Goal: Transaction & Acquisition: Purchase product/service

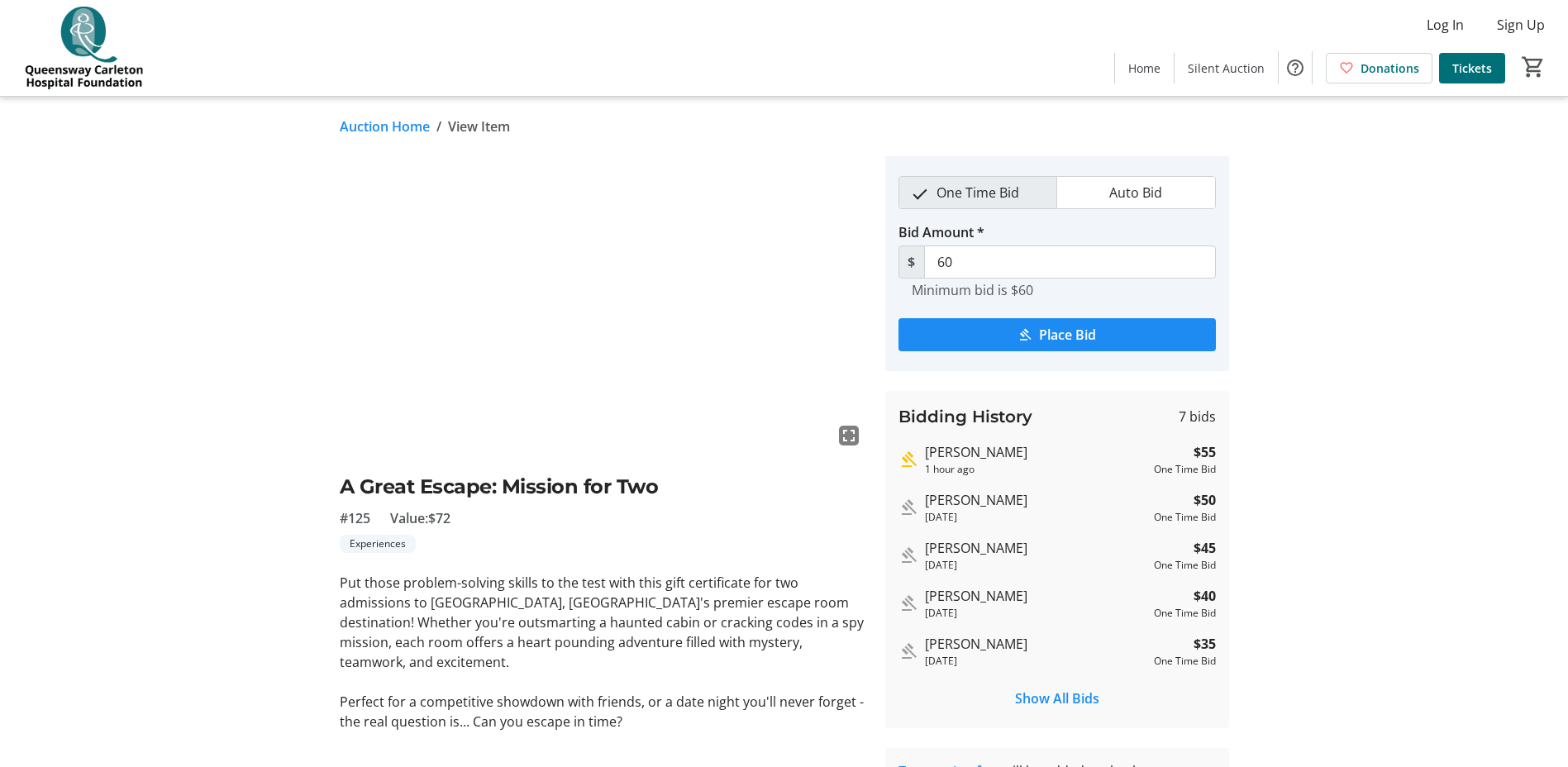
click at [383, 122] on link "Auction Home" at bounding box center [384, 126] width 90 height 20
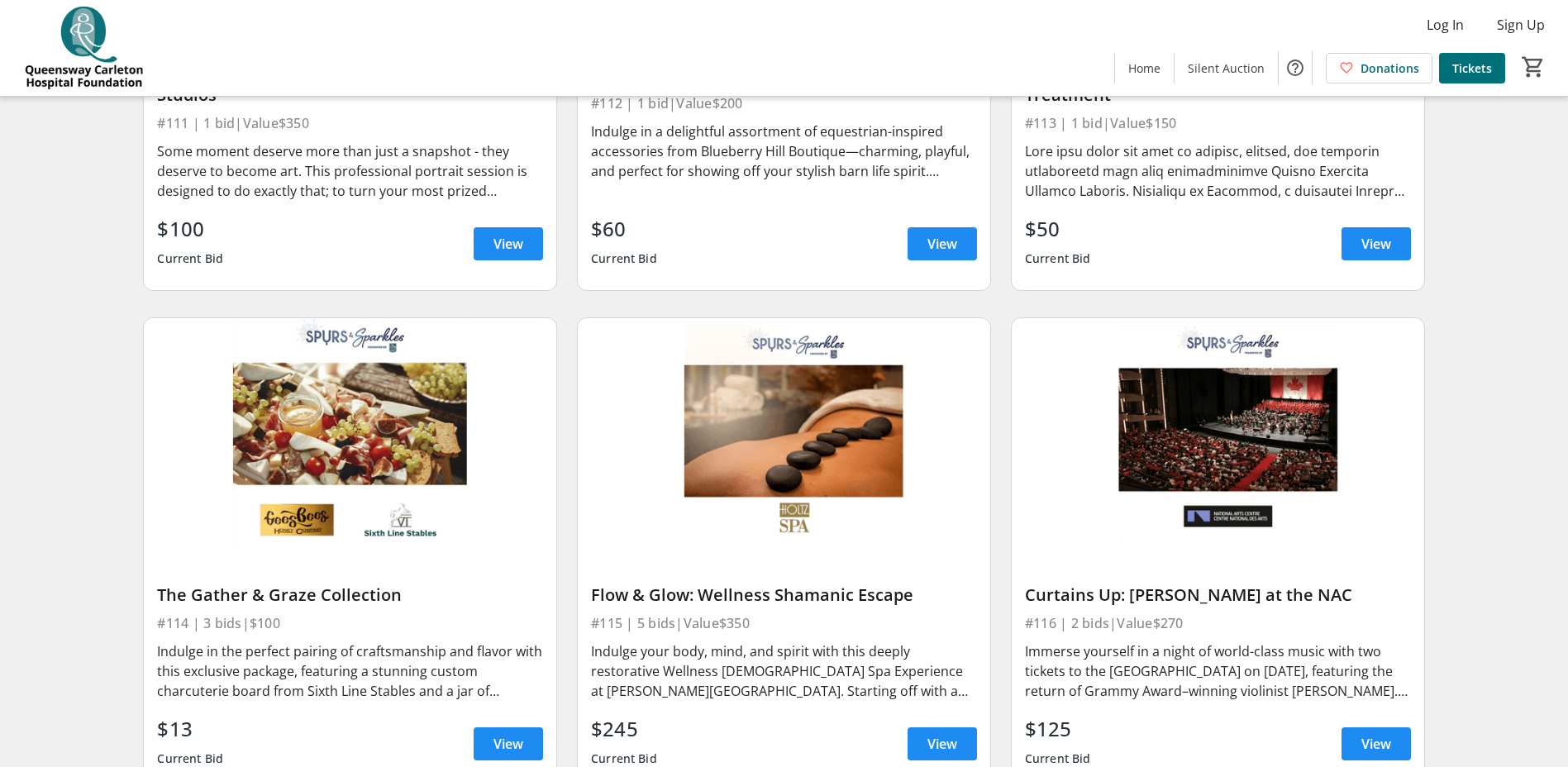
scroll to position [2087, 0]
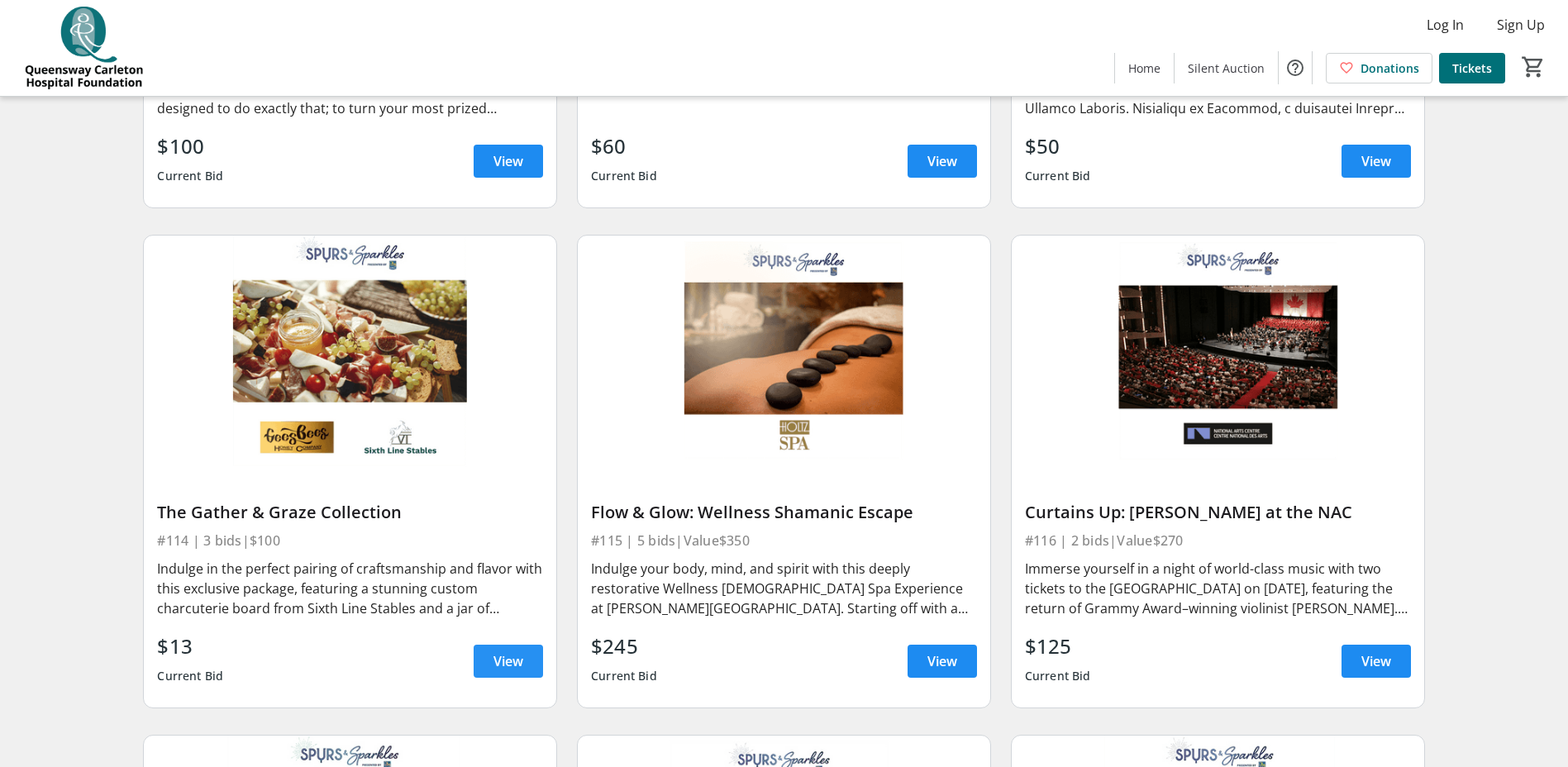
click at [511, 651] on span "View" at bounding box center [508, 661] width 30 height 20
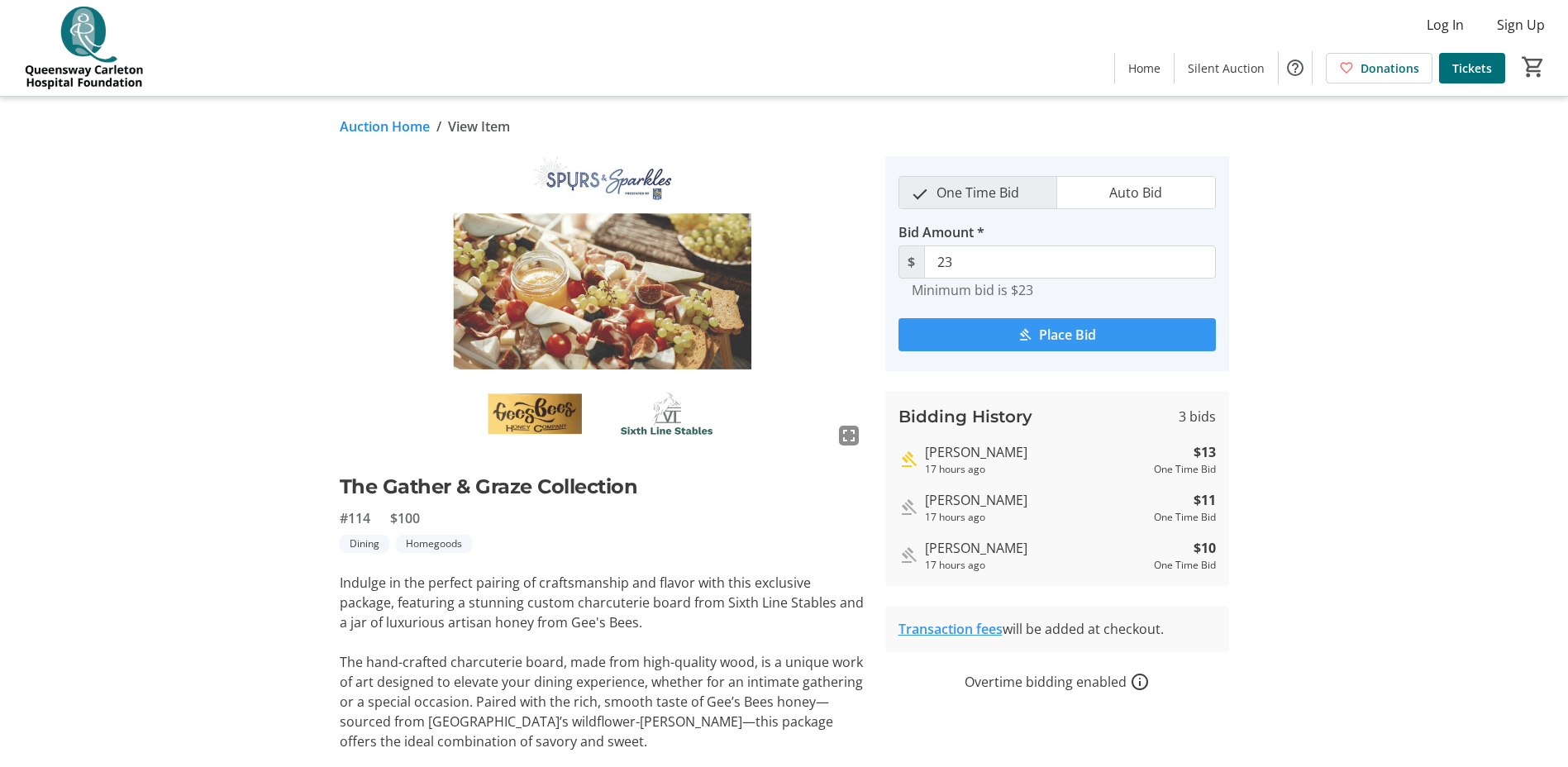
scroll to position [87, 0]
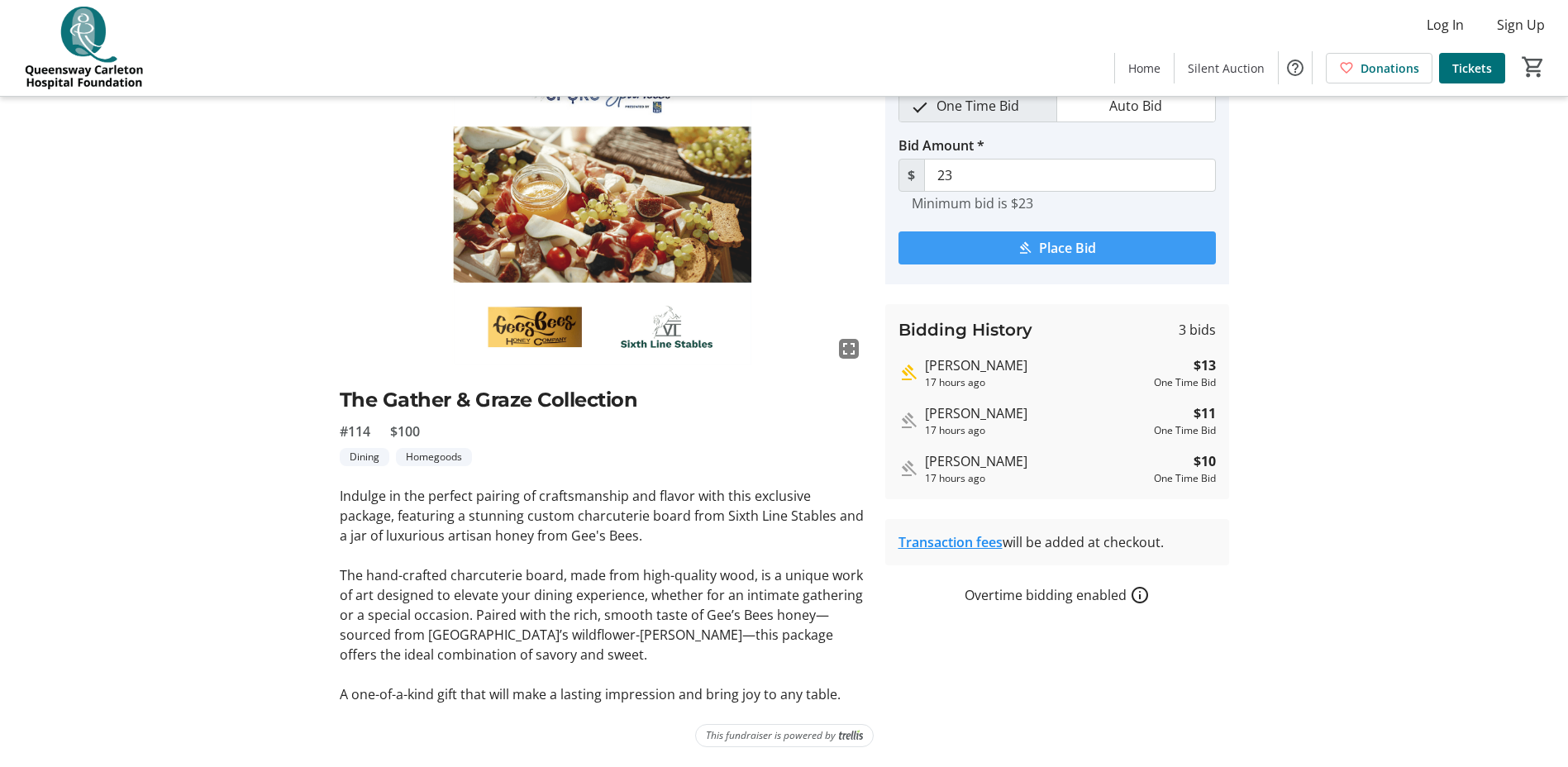
click at [1060, 245] on span "Place Bid" at bounding box center [1067, 248] width 57 height 20
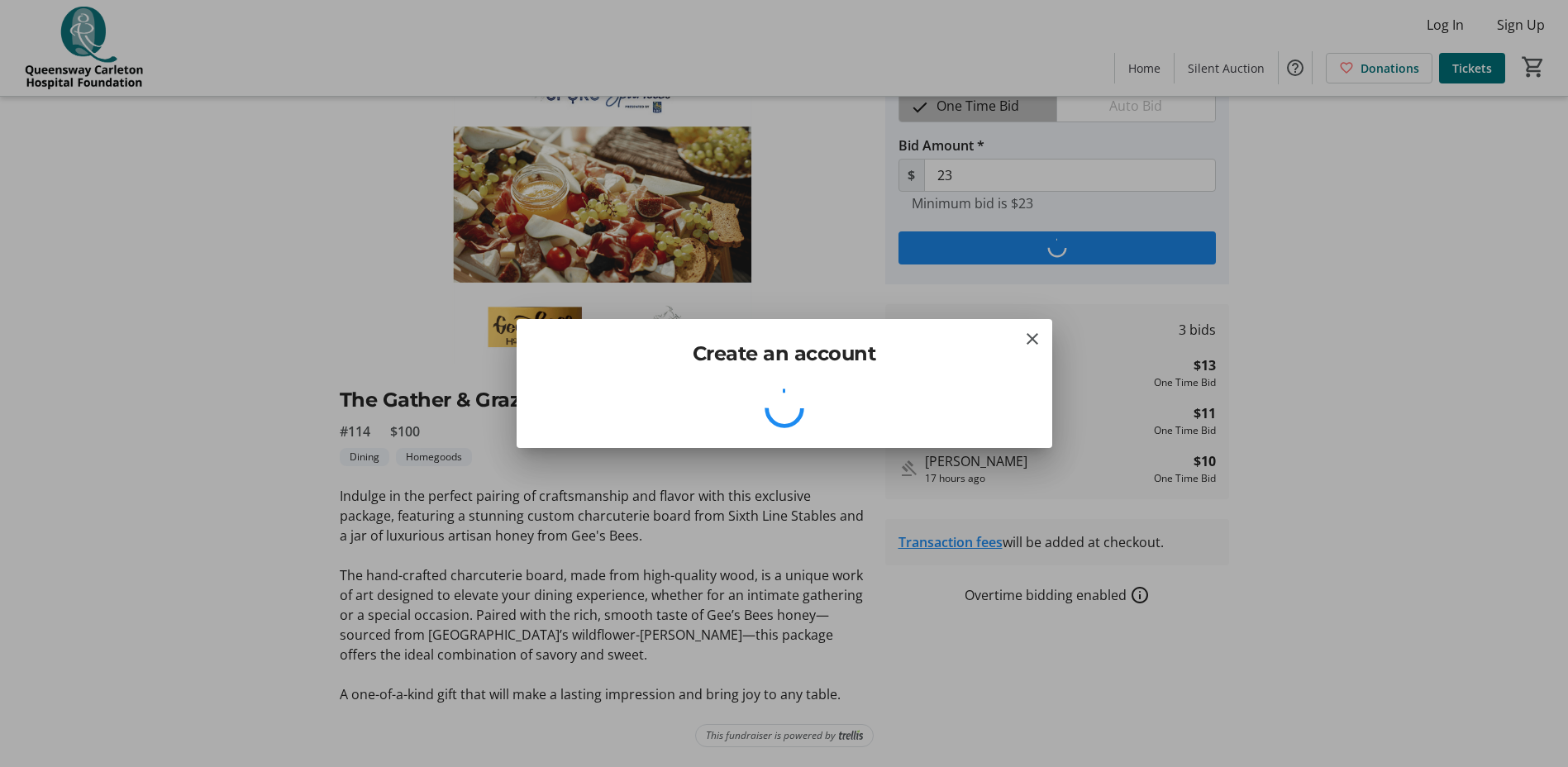
scroll to position [0, 0]
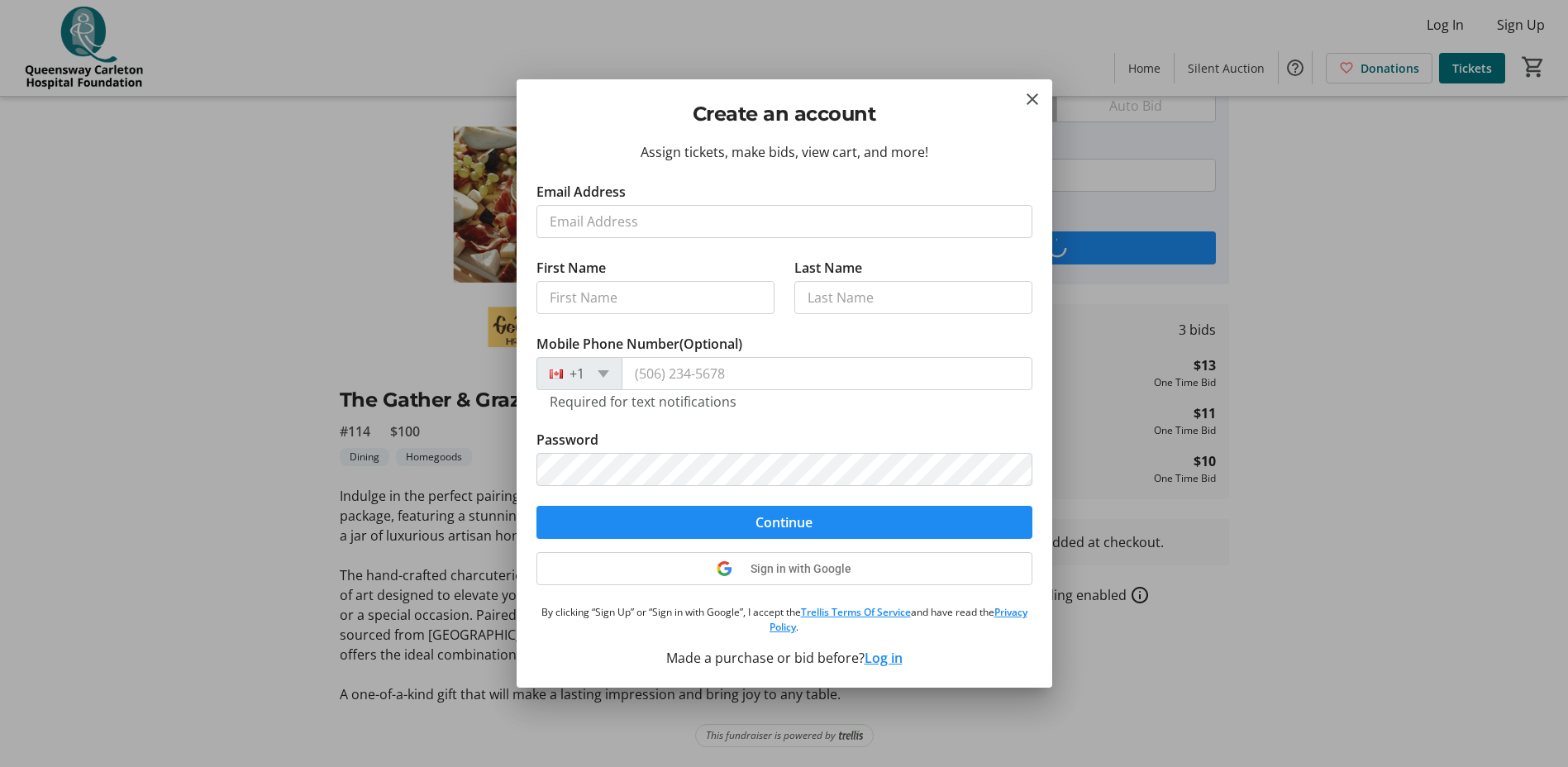
click at [598, 220] on input "Email Address" at bounding box center [784, 221] width 496 height 33
type input "[EMAIL_ADDRESS][DOMAIN_NAME]"
click at [663, 307] on input "First Name" at bounding box center [655, 298] width 238 height 33
type input "[PERSON_NAME]"
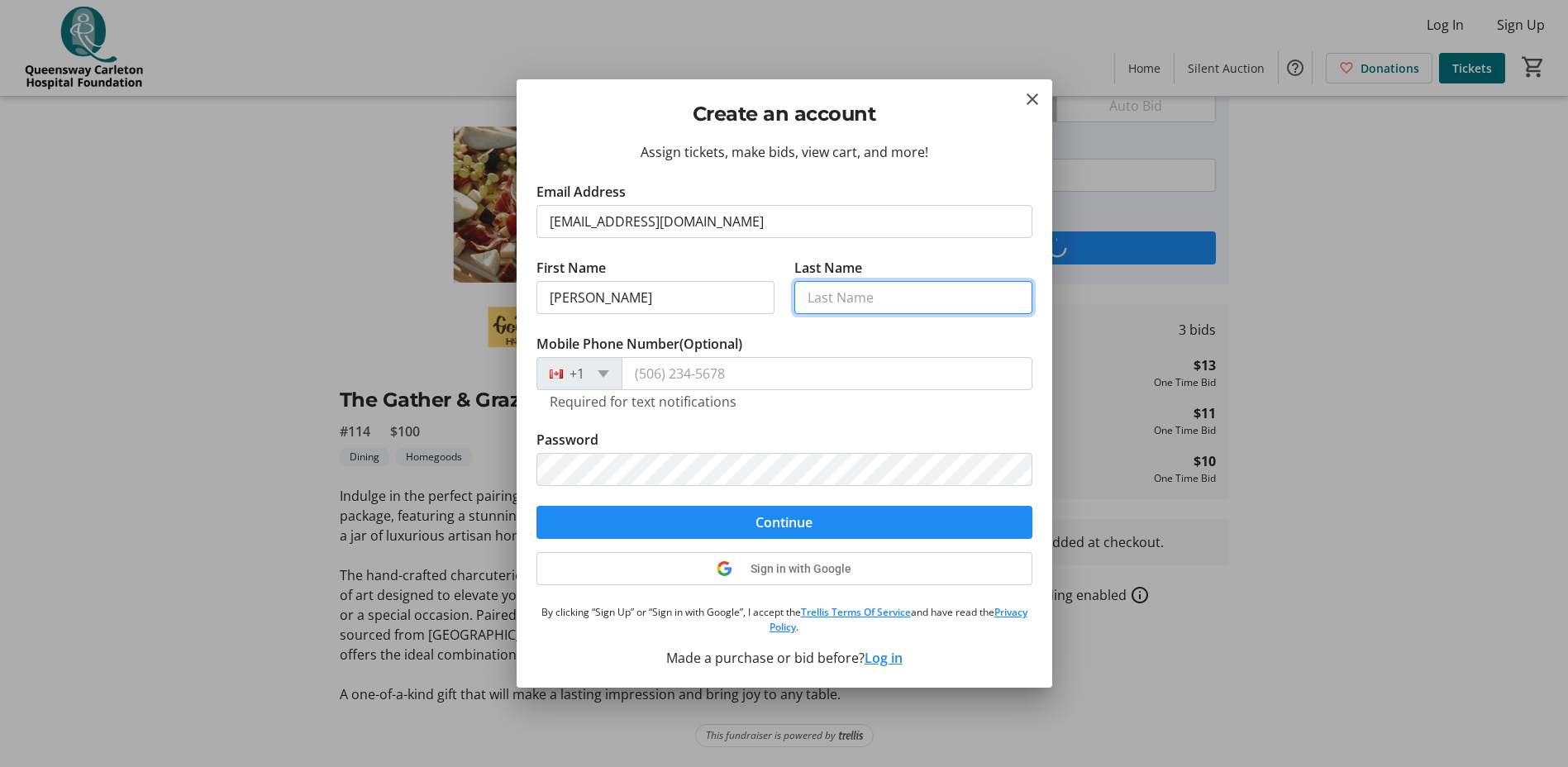
click at [894, 302] on input "Last Name" at bounding box center [913, 298] width 238 height 33
type input "istead"
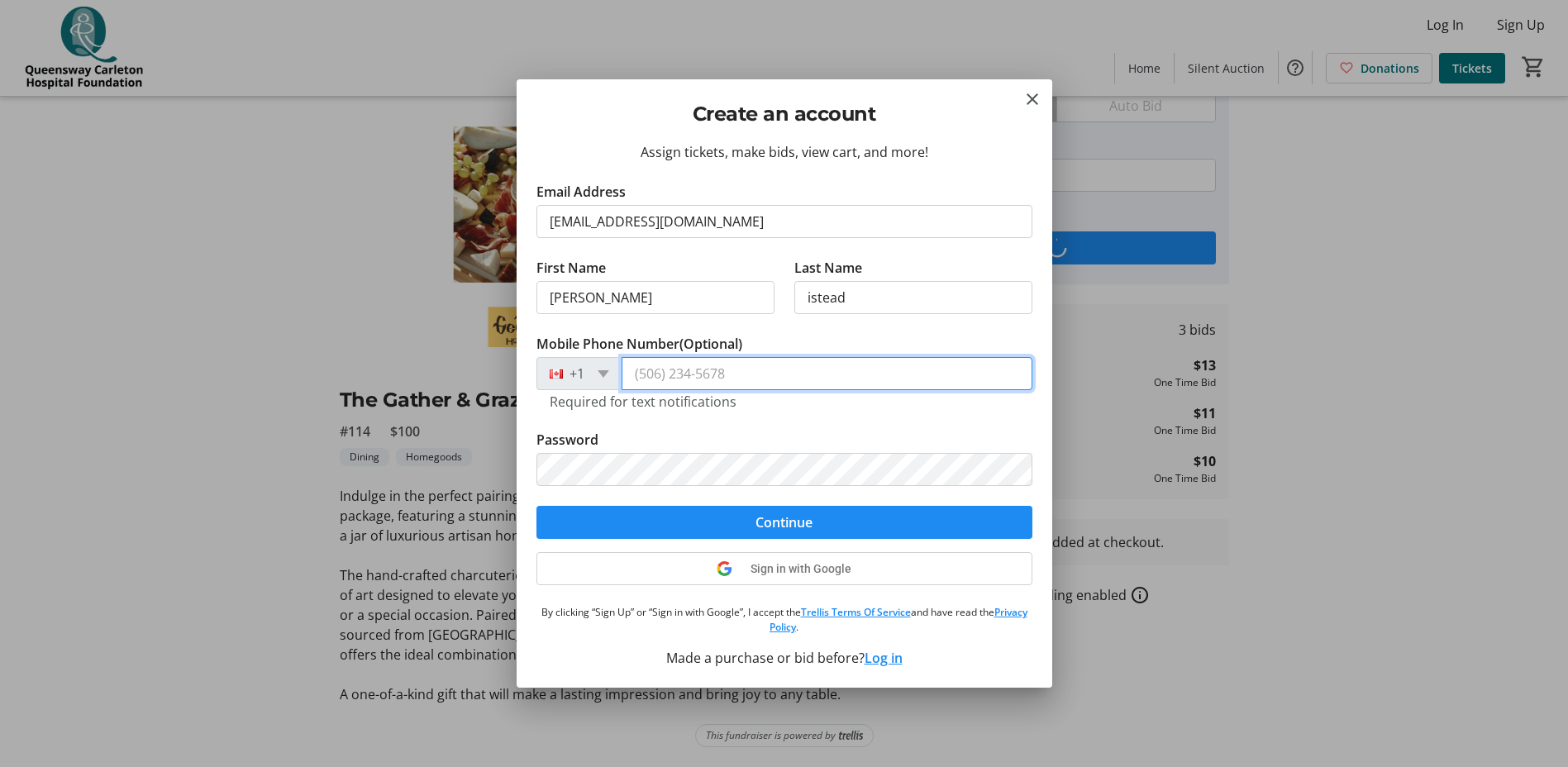
click at [717, 371] on input "Mobile Phone Number (Optional)" at bounding box center [827, 374] width 411 height 33
type input "[PHONE_NUMBER]"
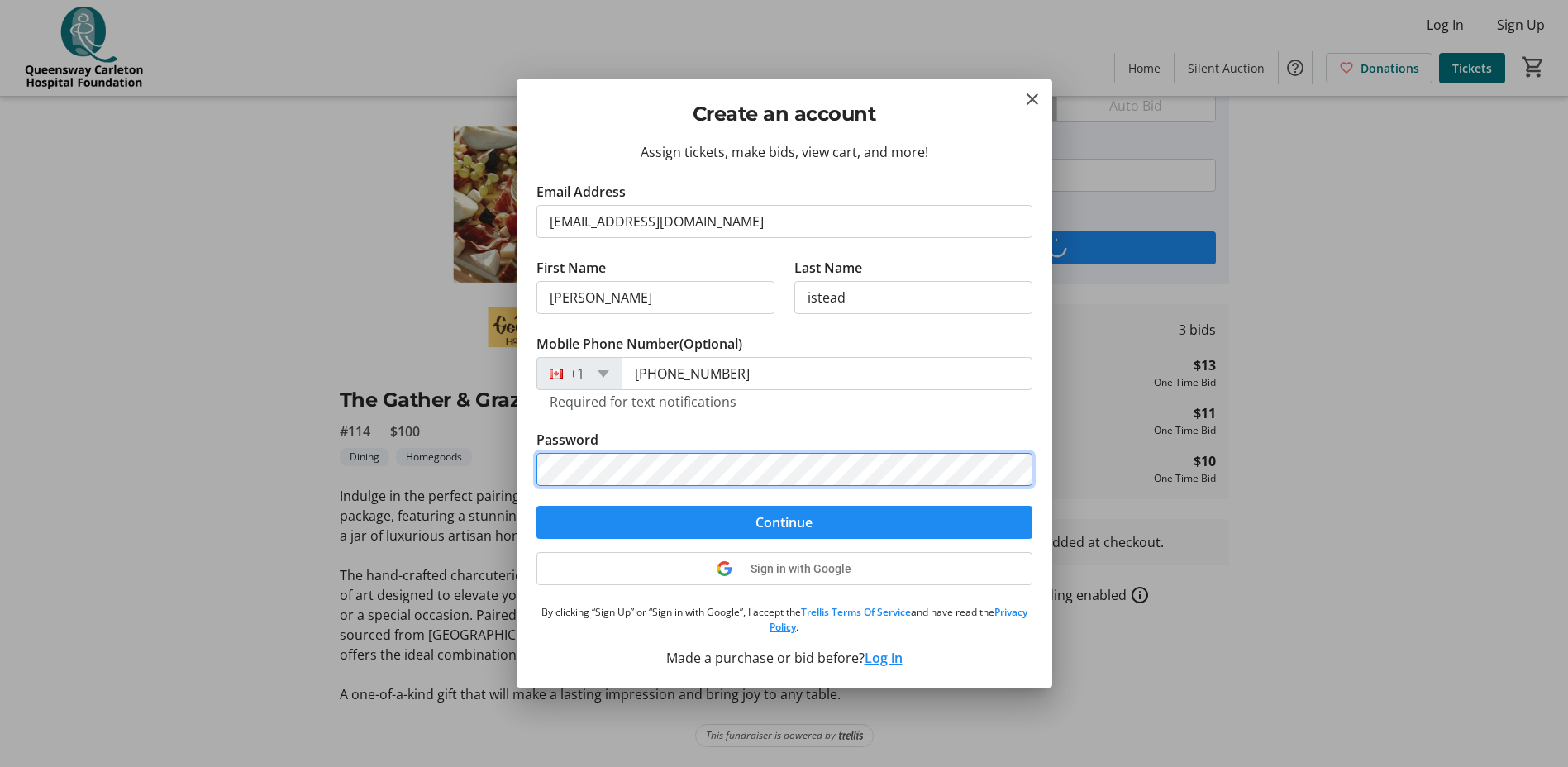
click at [537, 506] on button "Continue" at bounding box center [784, 522] width 496 height 33
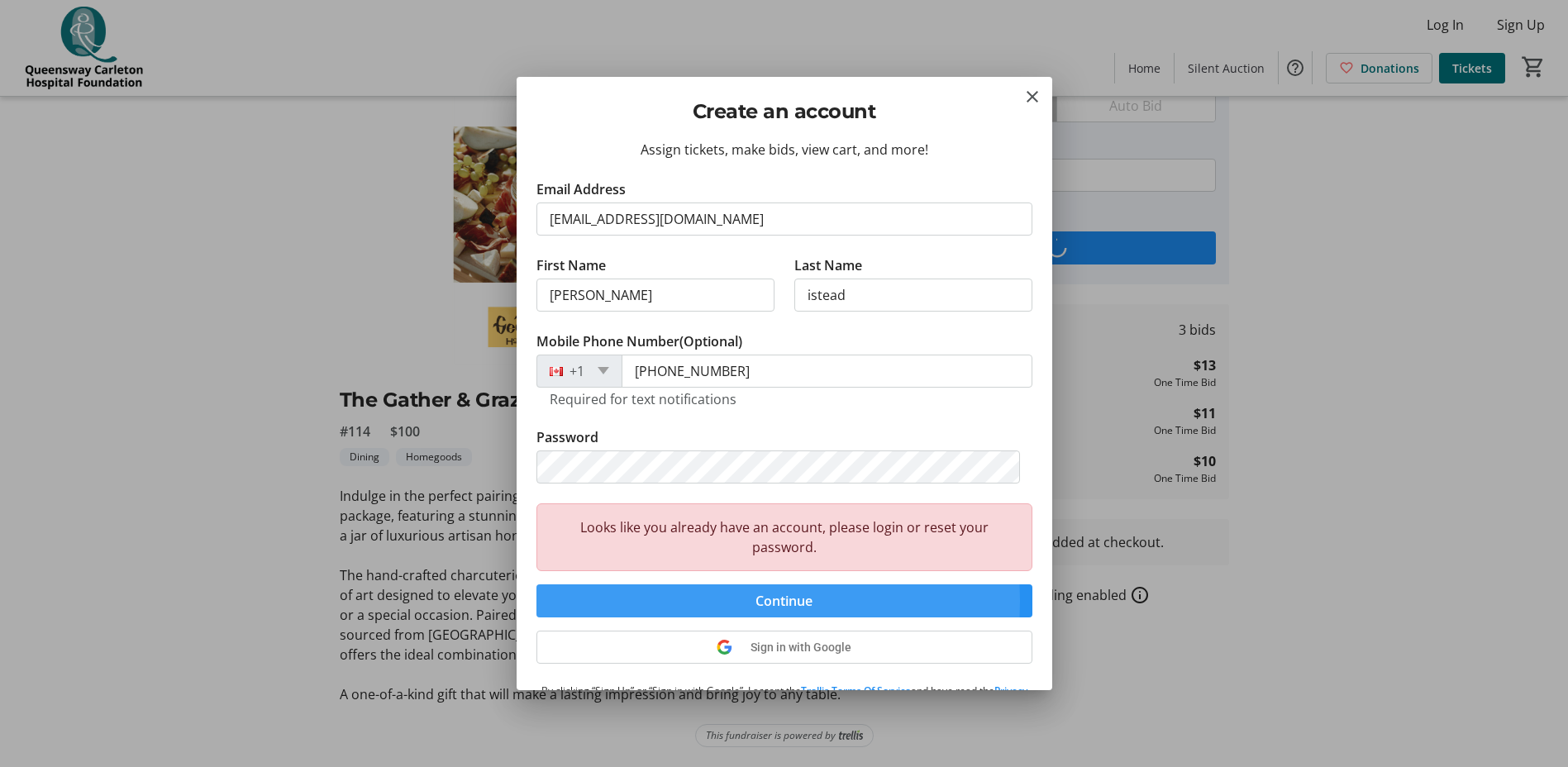
click at [705, 601] on span "submit" at bounding box center [784, 601] width 496 height 40
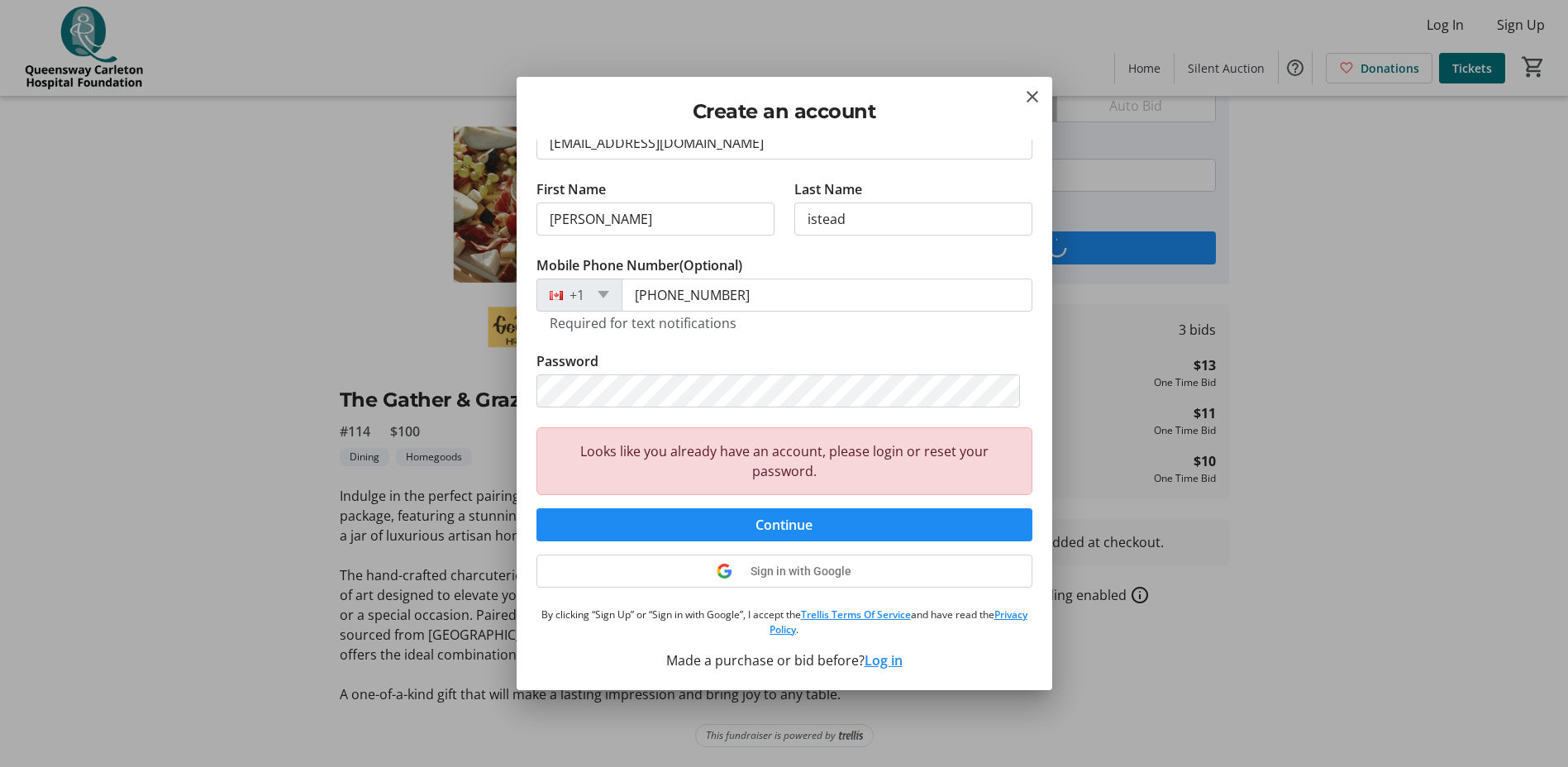
click at [879, 660] on button "Log in" at bounding box center [883, 661] width 38 height 20
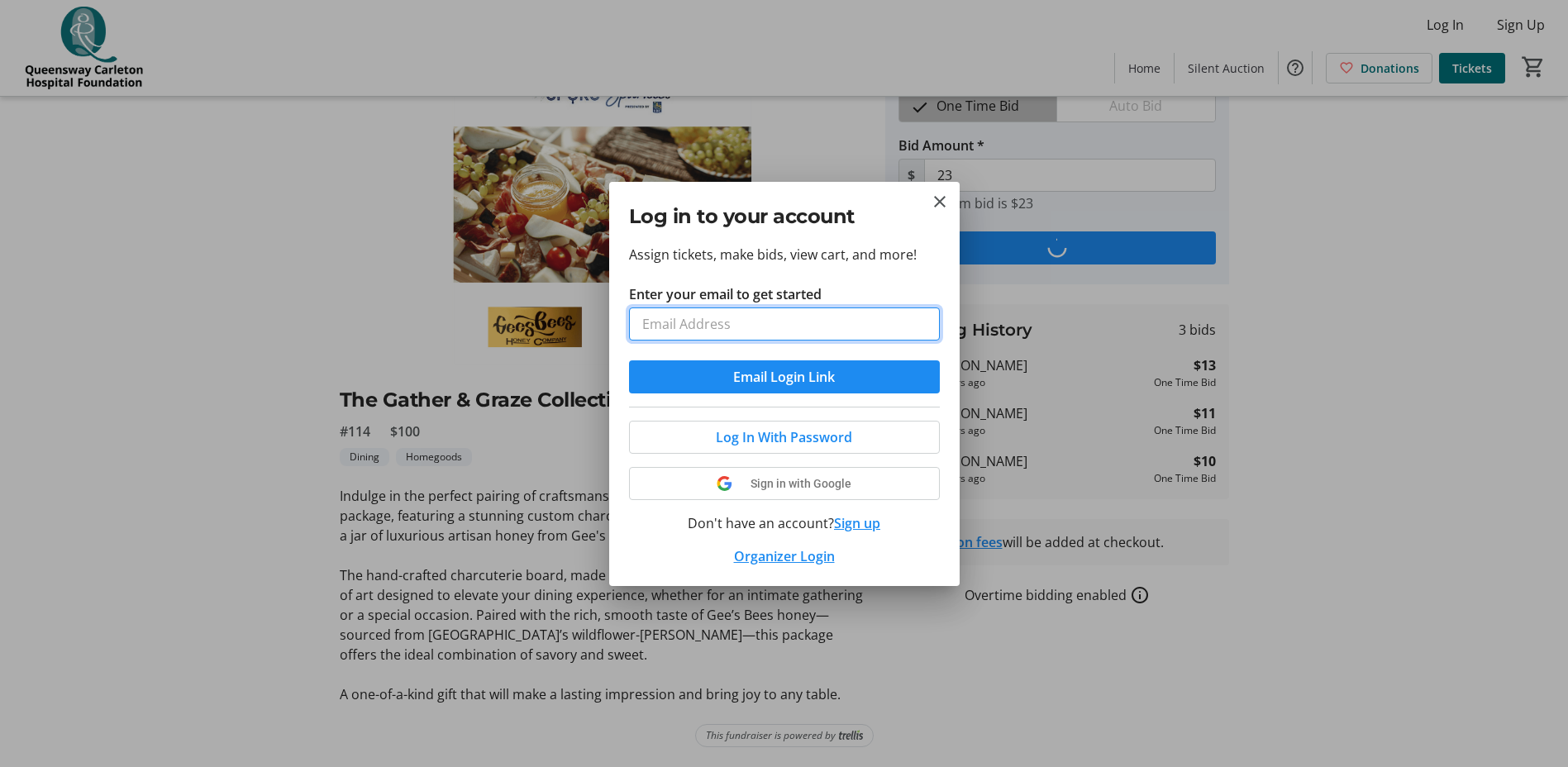
click at [780, 322] on input "Enter your email to get started" at bounding box center [784, 324] width 311 height 33
type input "[EMAIL_ADDRESS][DOMAIN_NAME]"
click at [629, 360] on button "Email Login Link" at bounding box center [784, 377] width 311 height 33
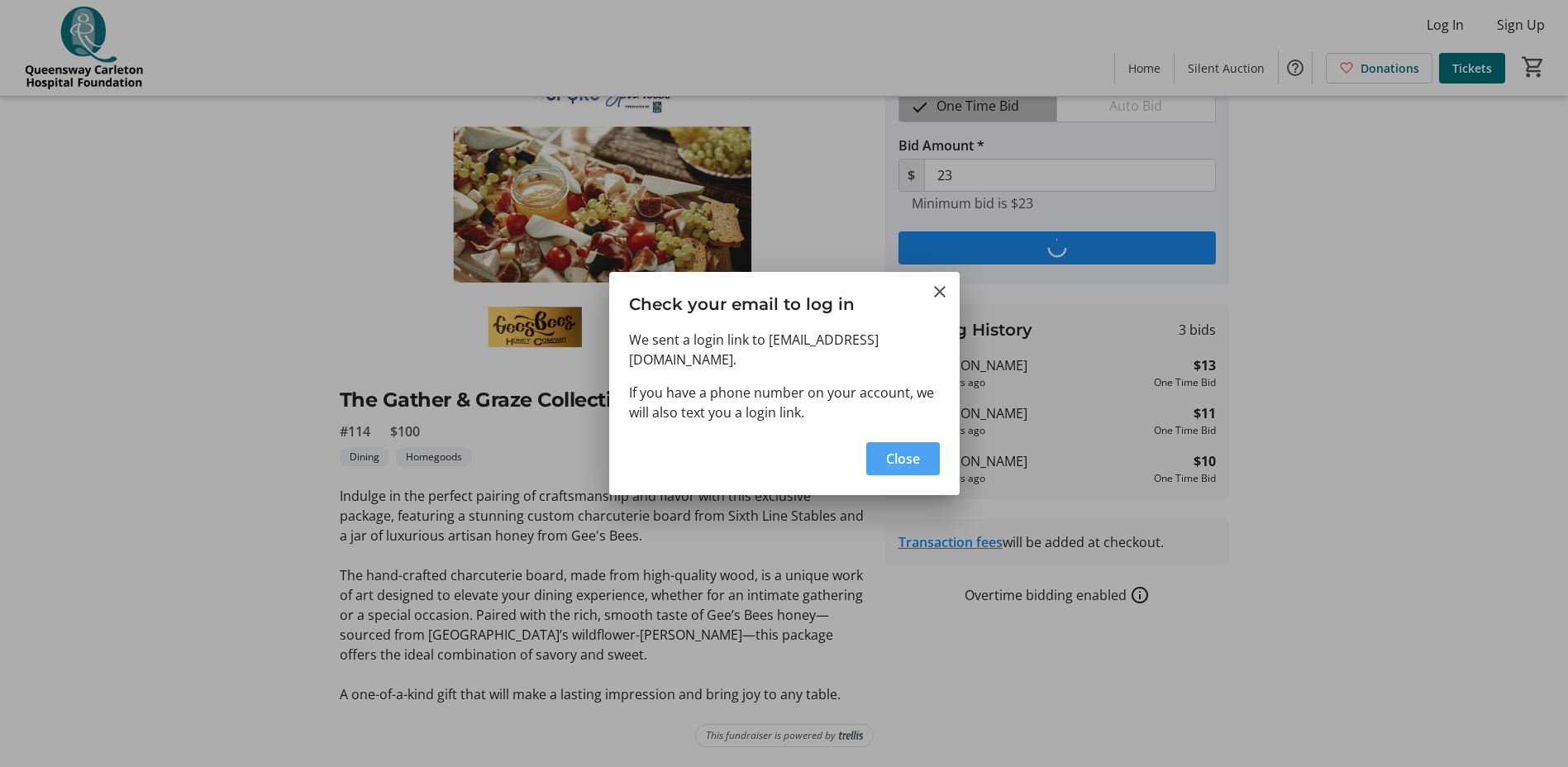
click at [901, 453] on span "Close" at bounding box center [903, 459] width 34 height 20
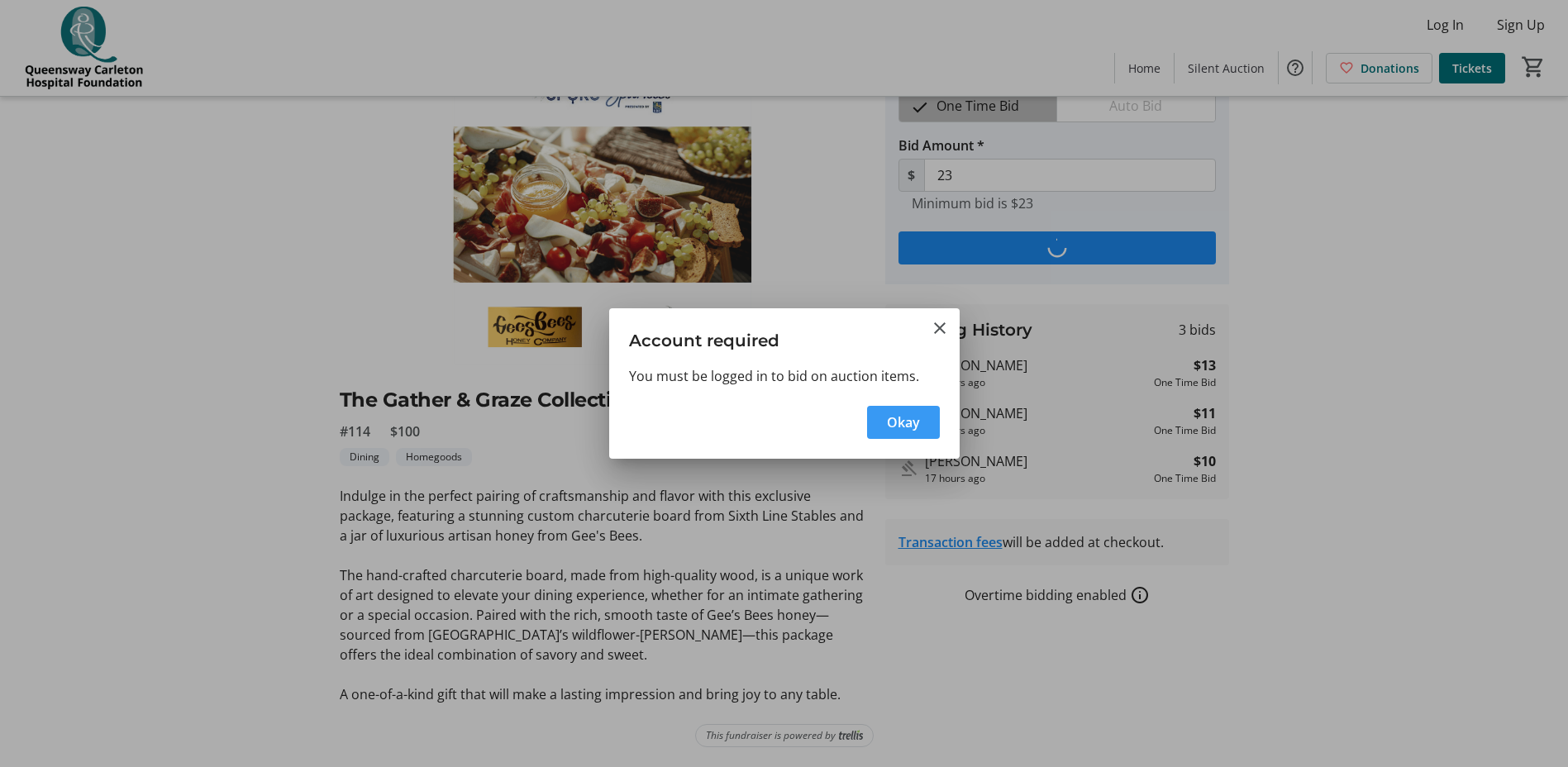
click at [885, 424] on span "button" at bounding box center [903, 423] width 72 height 40
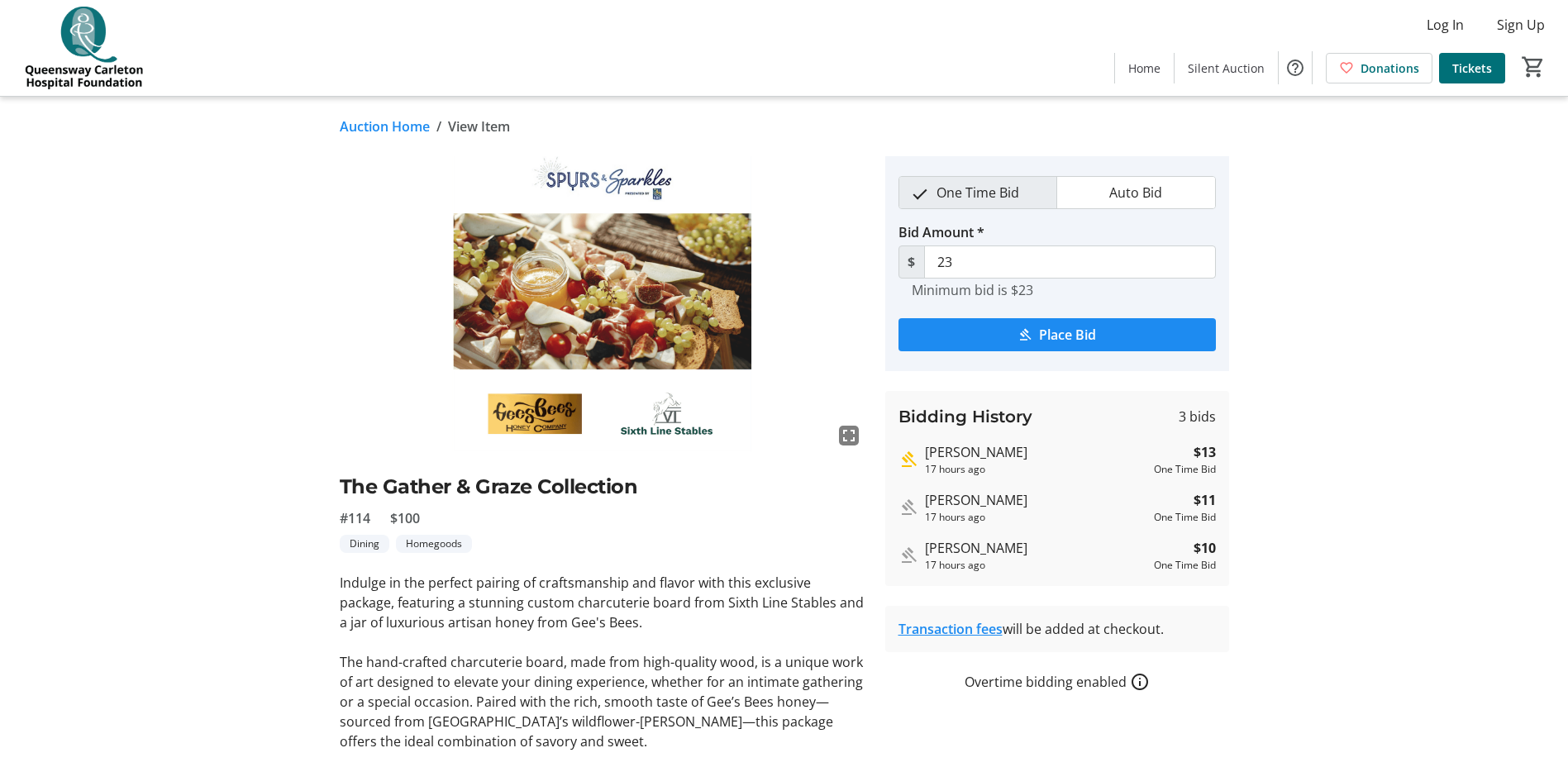
scroll to position [87, 0]
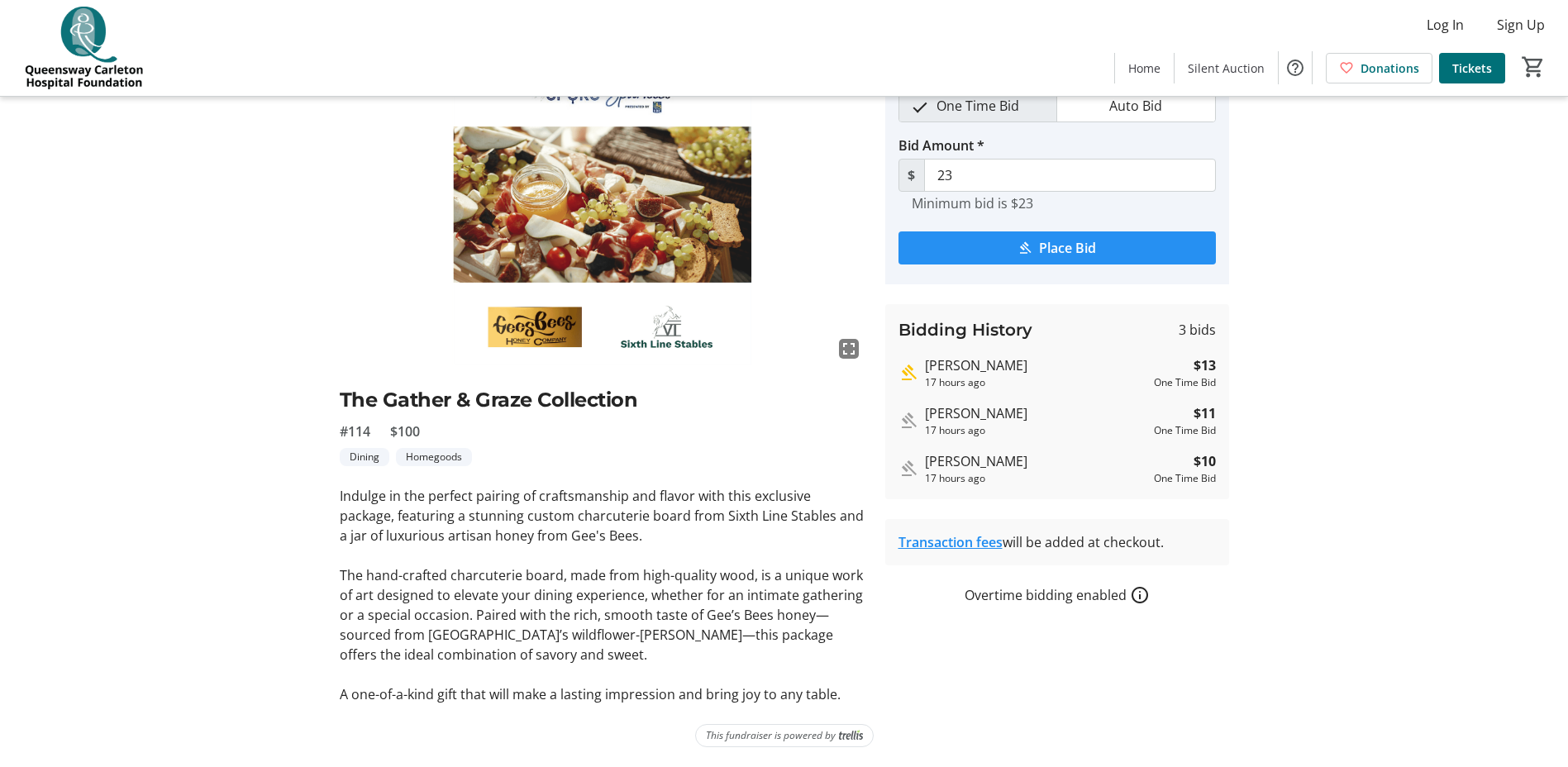
click at [1055, 239] on span "Place Bid" at bounding box center [1067, 248] width 57 height 20
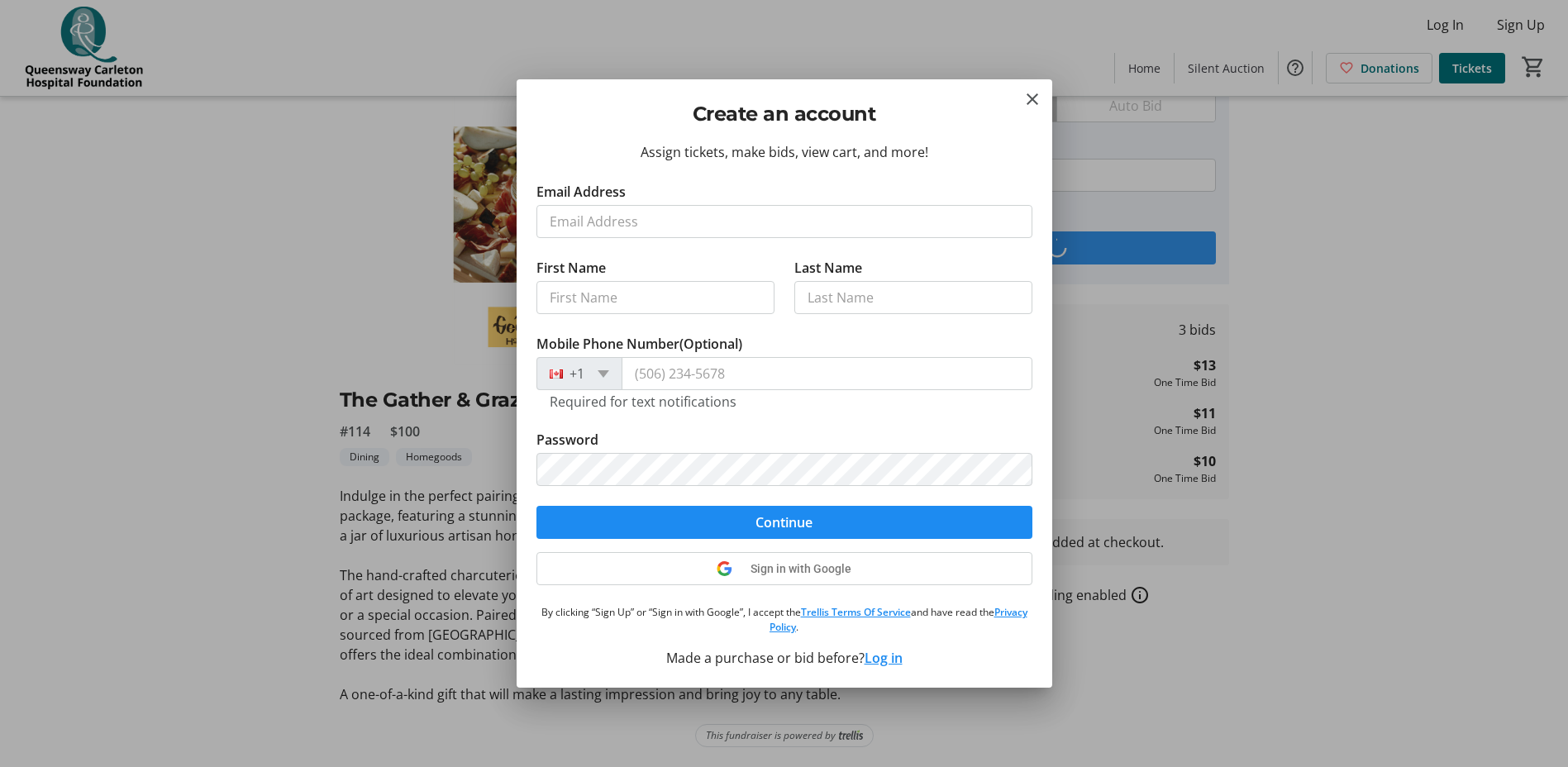
scroll to position [0, 0]
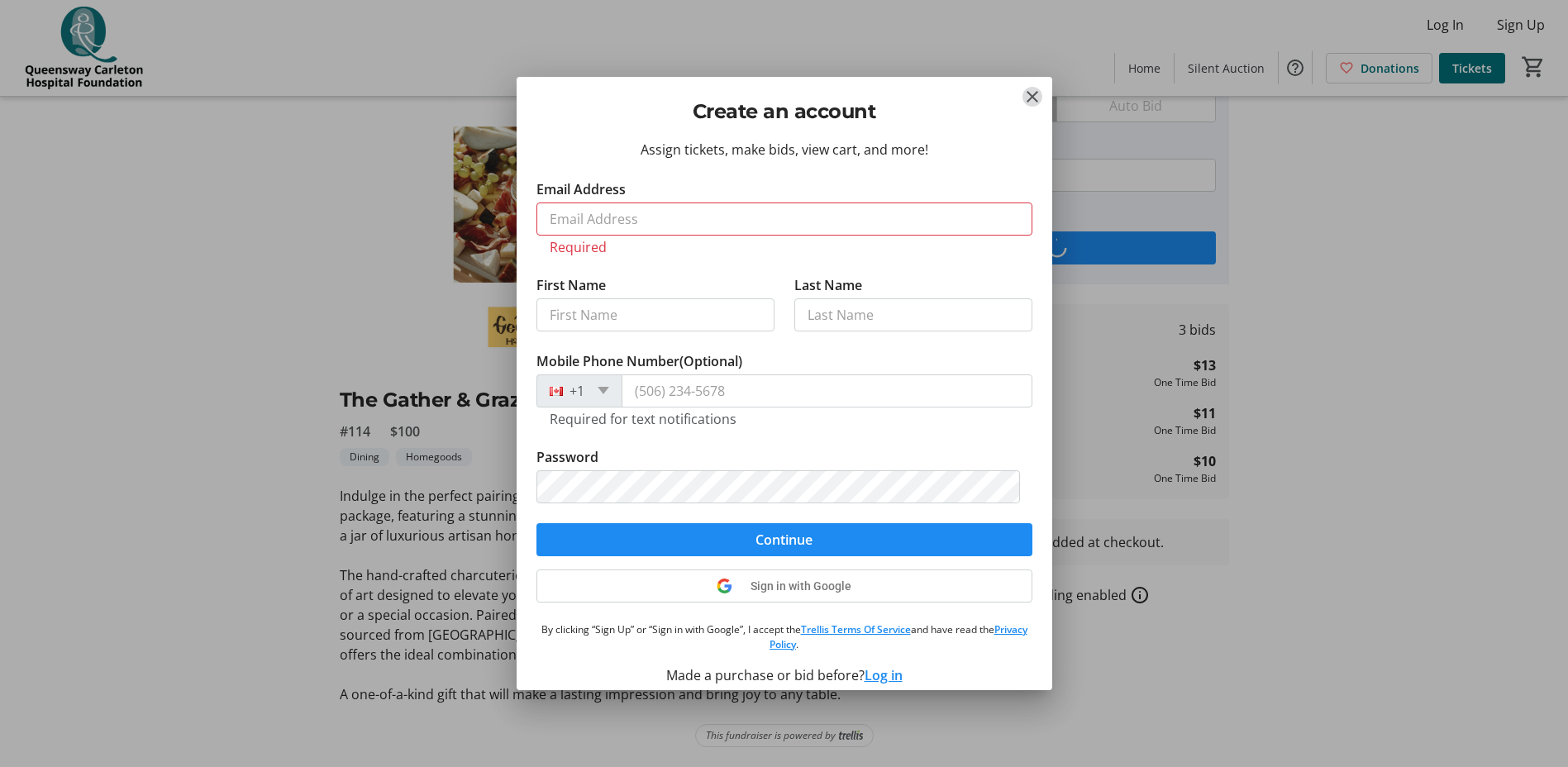
click at [1024, 100] on mat-icon "Close" at bounding box center [1032, 96] width 20 height 20
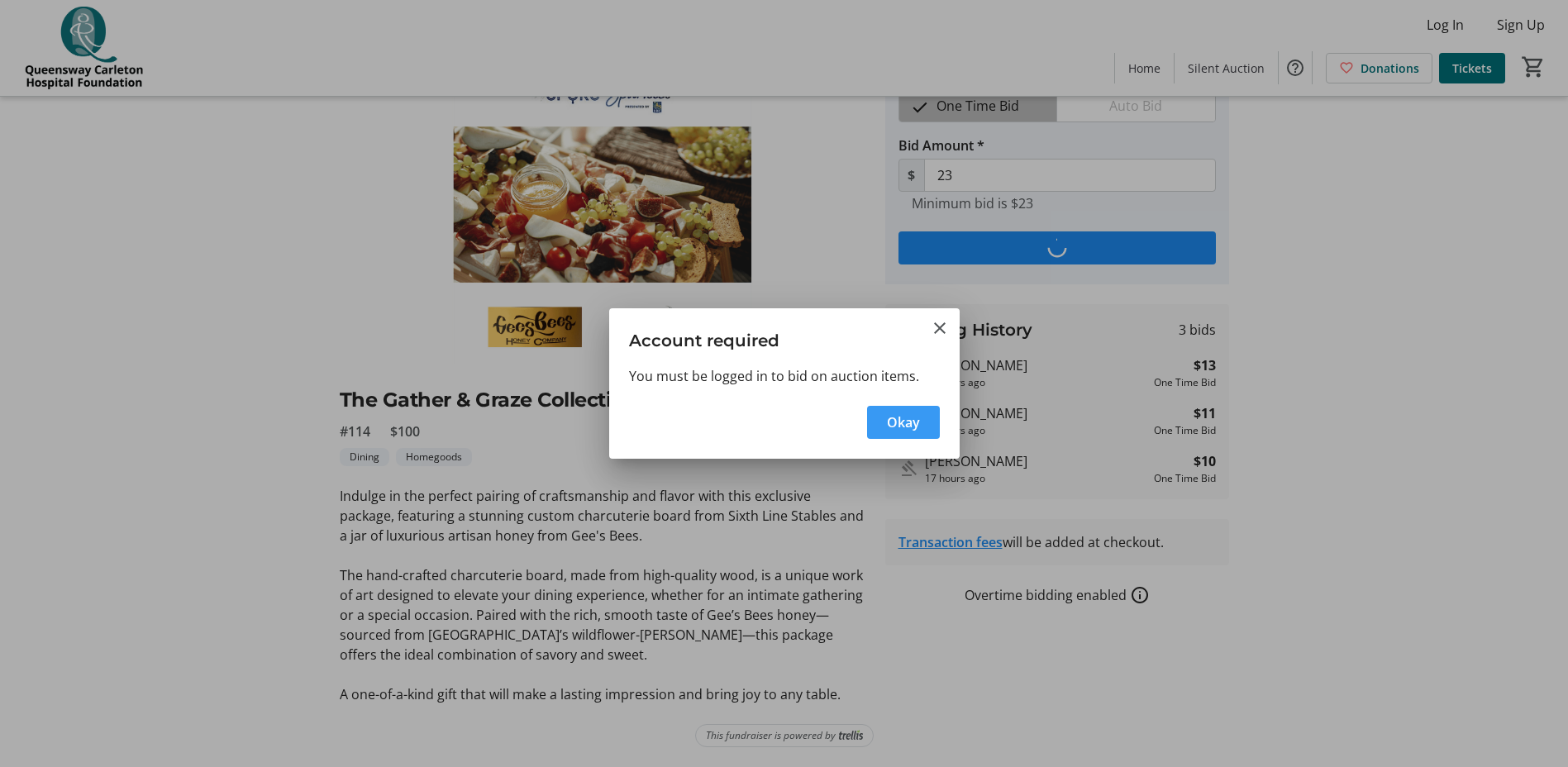
type input "33"
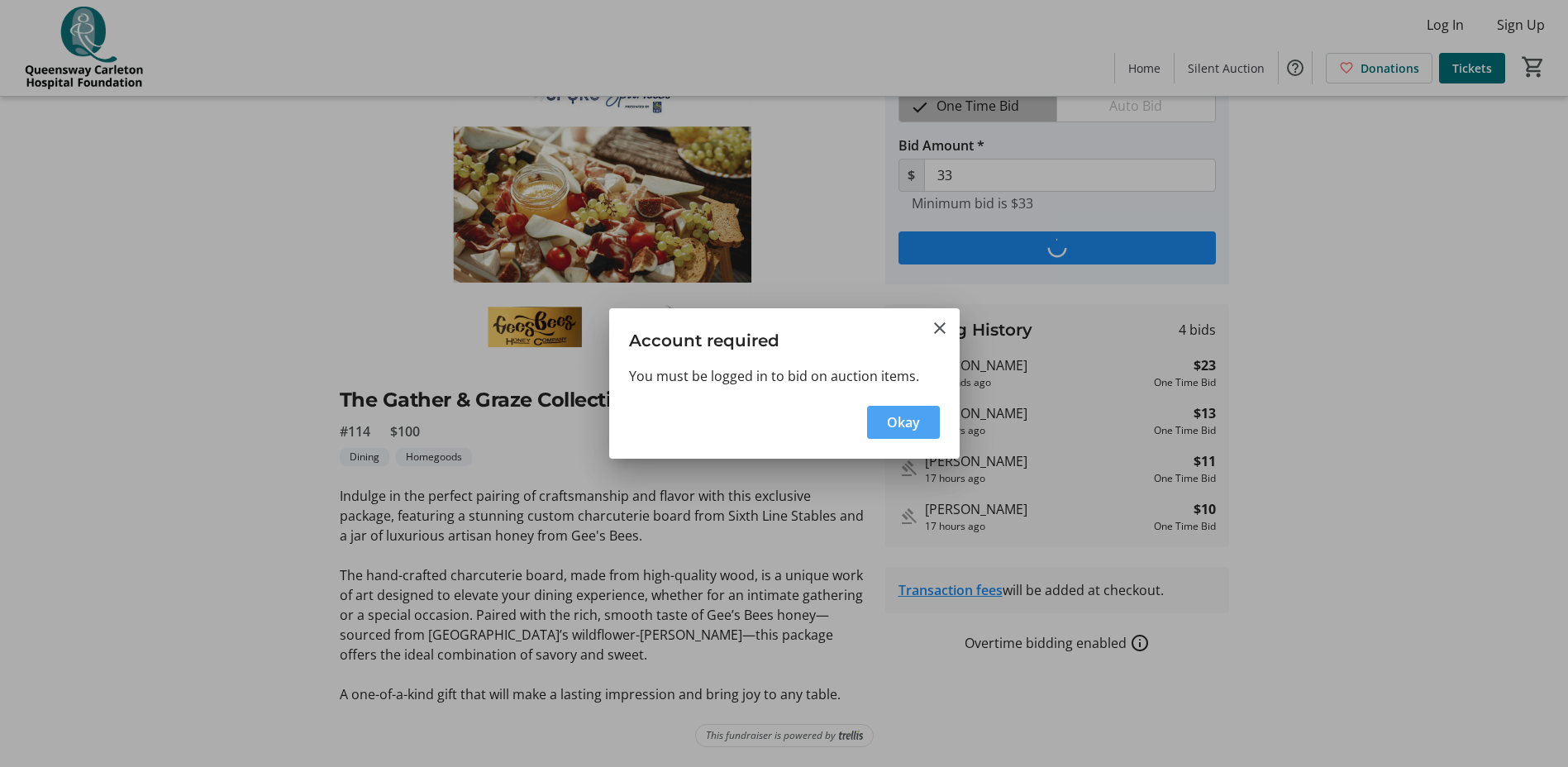
click at [887, 423] on span "Okay" at bounding box center [903, 423] width 33 height 20
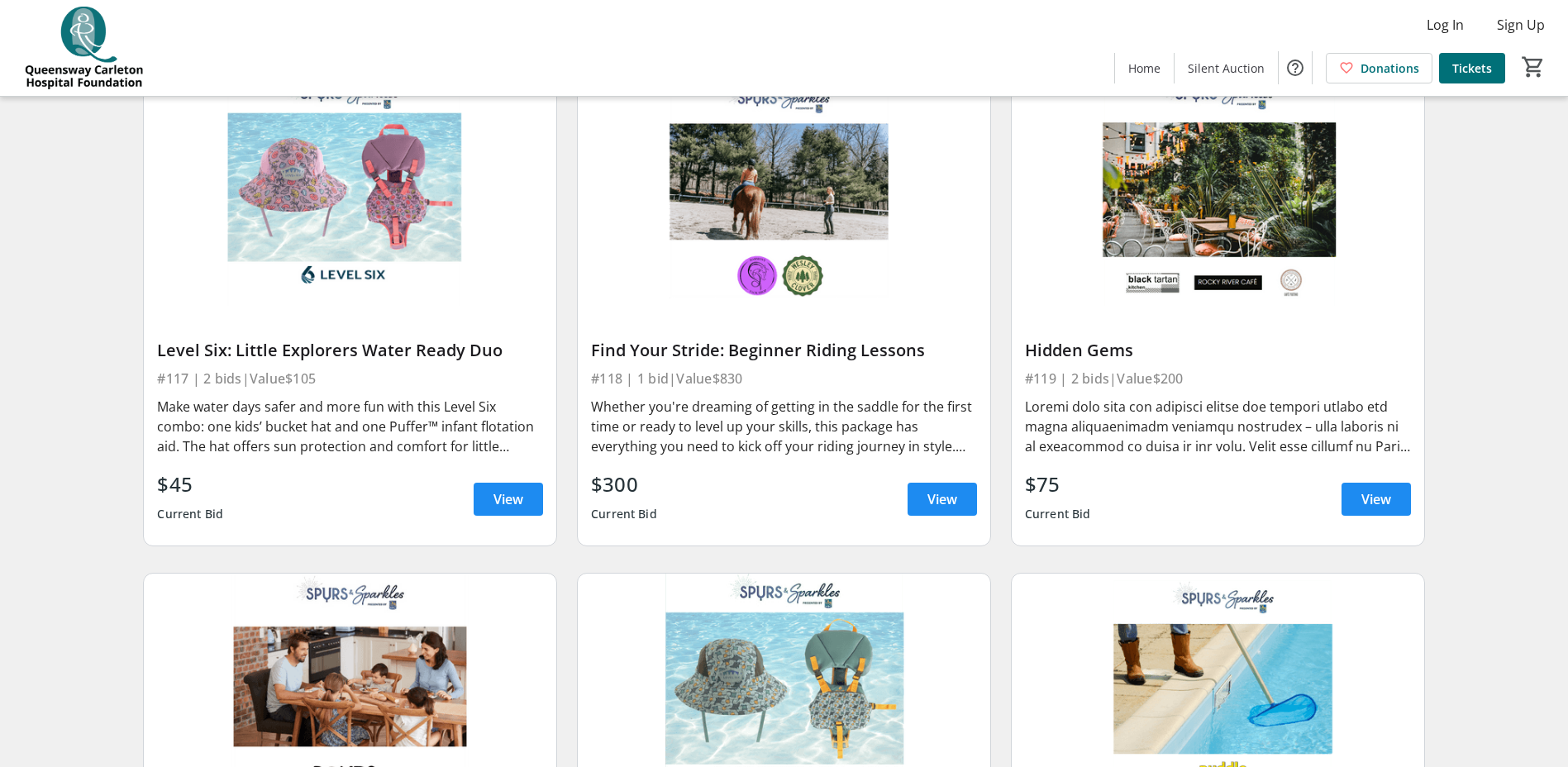
scroll to position [2831, 0]
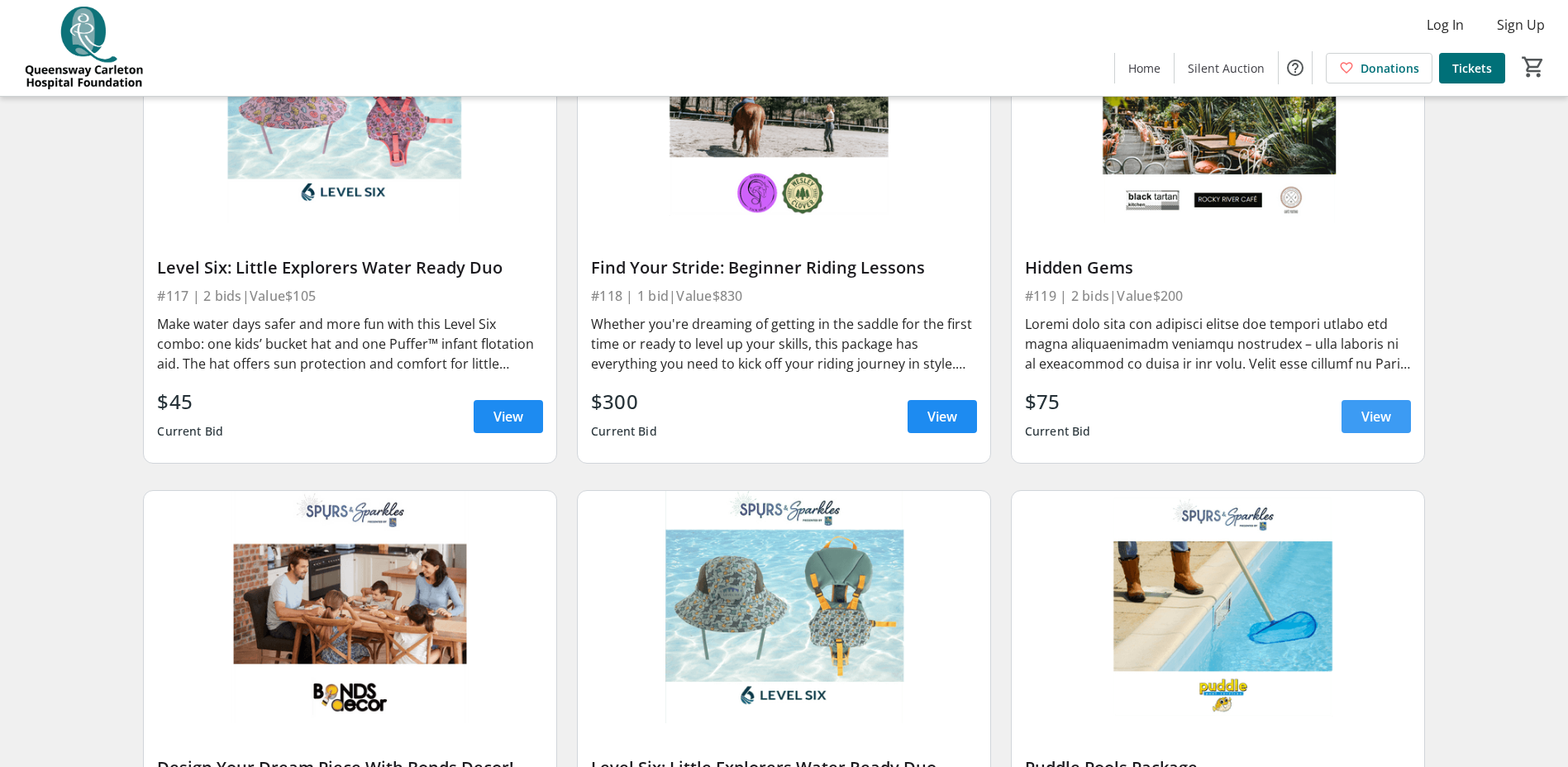
click at [1375, 397] on span at bounding box center [1376, 417] width 69 height 40
